Goal: Transaction & Acquisition: Purchase product/service

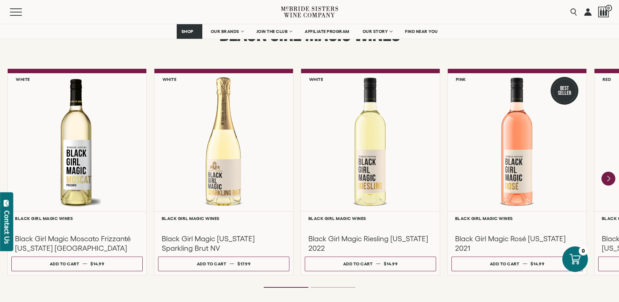
scroll to position [621, 0]
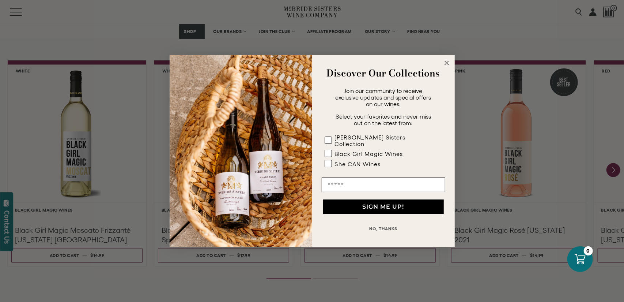
click at [447, 64] on circle "Close dialog" at bounding box center [447, 63] width 8 height 8
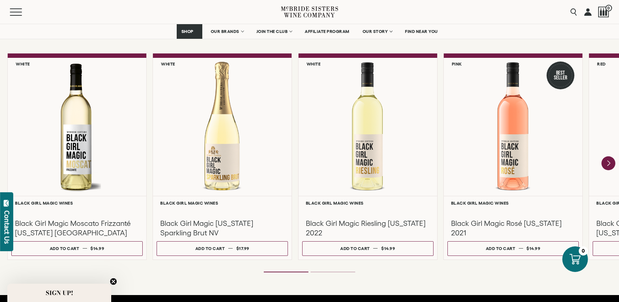
scroll to position [614, 0]
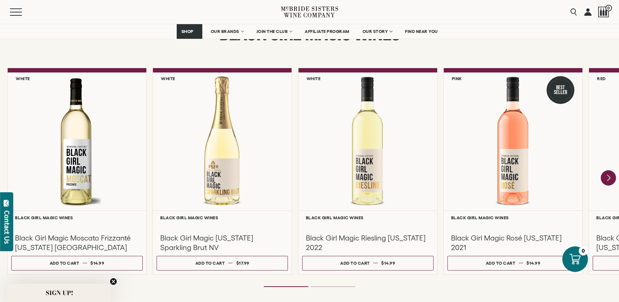
click at [609, 177] on icon "Next" at bounding box center [608, 178] width 3 height 6
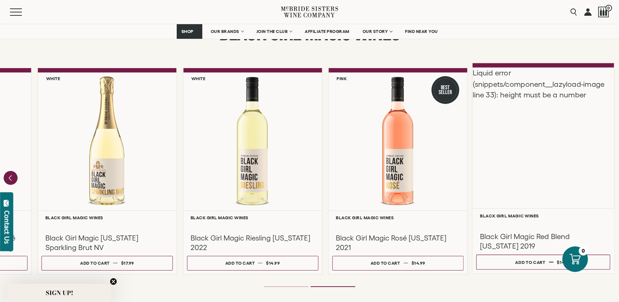
click at [547, 155] on div "Liquid error (snippets/component__lazyload-image line 33): height must be a num…" at bounding box center [544, 137] width 142 height 141
